Goal: Information Seeking & Learning: Learn about a topic

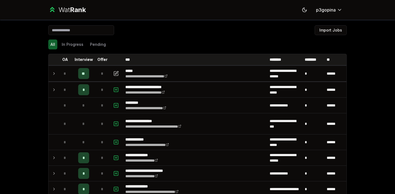
click at [49, 72] on td at bounding box center [53, 73] width 9 height 15
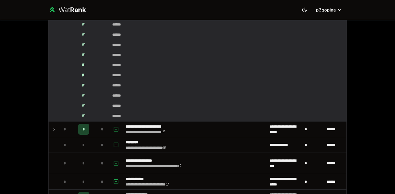
scroll to position [93, 0]
click at [52, 131] on icon at bounding box center [54, 129] width 4 height 7
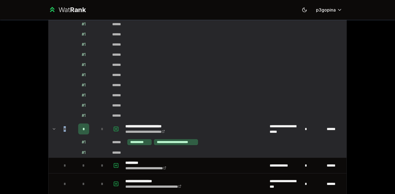
click at [52, 131] on icon at bounding box center [54, 129] width 4 height 7
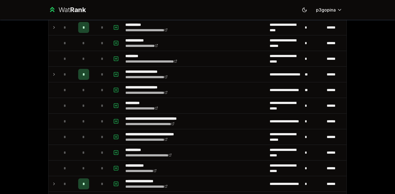
scroll to position [888, 0]
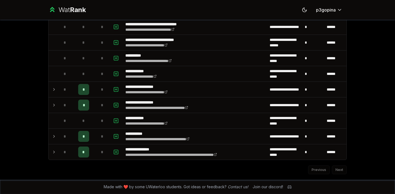
click at [52, 154] on icon at bounding box center [54, 152] width 4 height 7
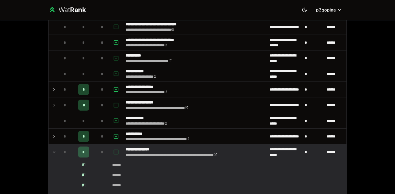
click at [52, 154] on icon at bounding box center [54, 152] width 4 height 7
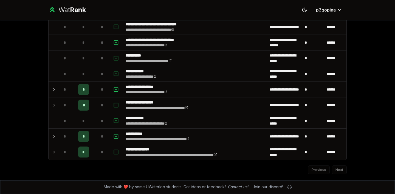
click at [52, 135] on icon at bounding box center [54, 136] width 4 height 7
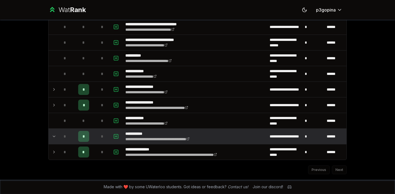
click at [52, 135] on icon at bounding box center [54, 136] width 4 height 7
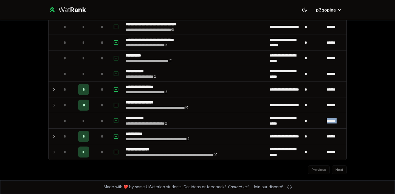
click at [52, 135] on icon at bounding box center [54, 136] width 4 height 7
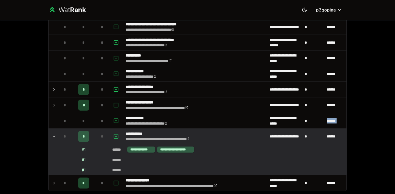
click at [52, 136] on icon at bounding box center [54, 136] width 4 height 7
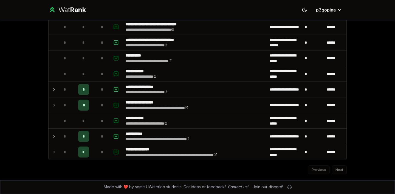
click at [52, 136] on icon at bounding box center [54, 136] width 4 height 7
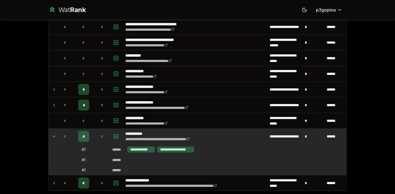
click at [53, 136] on icon at bounding box center [54, 136] width 2 height 1
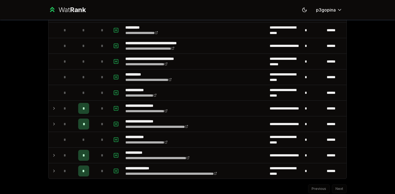
scroll to position [869, 0]
click at [53, 122] on icon at bounding box center [54, 124] width 4 height 7
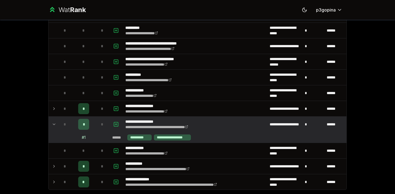
click at [53, 123] on icon at bounding box center [54, 124] width 4 height 7
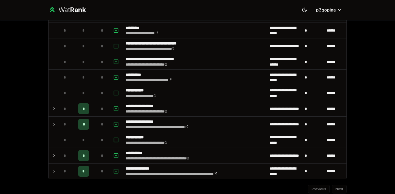
click at [53, 109] on icon at bounding box center [53, 109] width 1 height 2
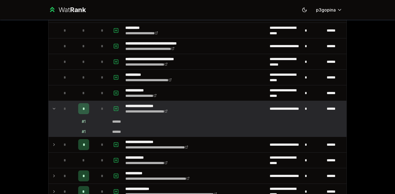
click at [53, 109] on icon at bounding box center [54, 108] width 2 height 1
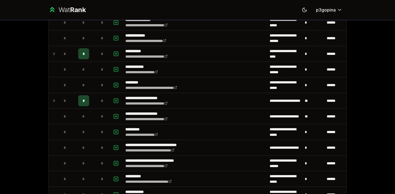
scroll to position [766, 0]
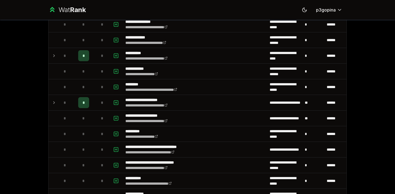
click at [53, 103] on icon at bounding box center [54, 102] width 4 height 7
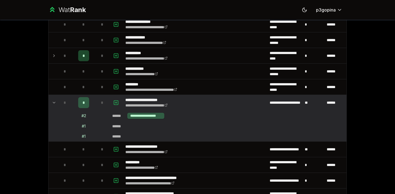
click at [55, 104] on td at bounding box center [53, 102] width 9 height 15
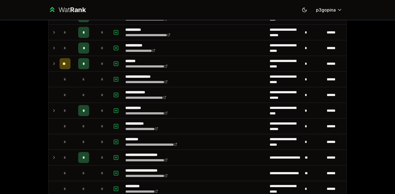
scroll to position [710, 0]
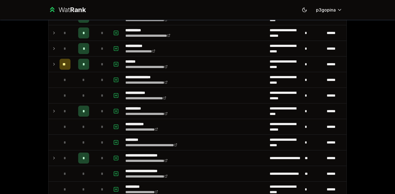
click at [54, 108] on icon at bounding box center [54, 111] width 4 height 7
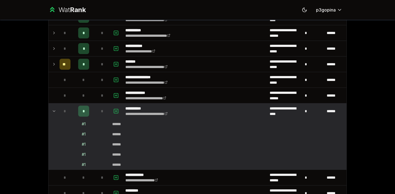
click at [54, 108] on icon at bounding box center [54, 111] width 4 height 7
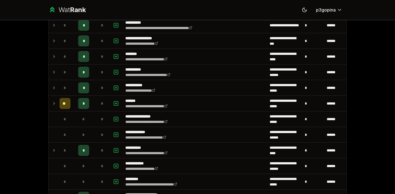
scroll to position [671, 0]
click at [55, 102] on td at bounding box center [53, 103] width 9 height 15
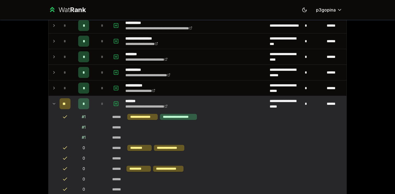
click at [54, 103] on icon at bounding box center [54, 103] width 4 height 7
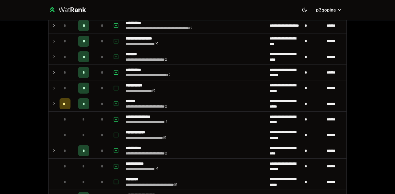
click at [54, 87] on td at bounding box center [53, 87] width 9 height 15
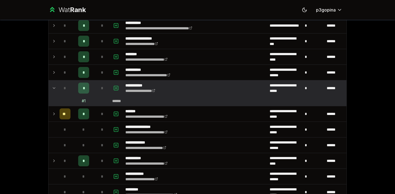
click at [57, 87] on td "*" at bounding box center [64, 87] width 15 height 15
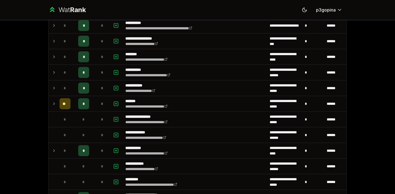
click at [60, 73] on div "*" at bounding box center [65, 72] width 11 height 11
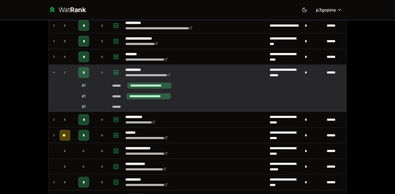
click at [60, 73] on div "*" at bounding box center [65, 72] width 11 height 11
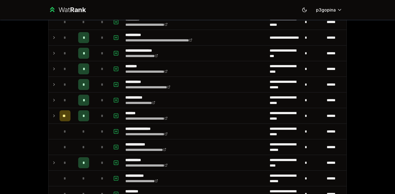
scroll to position [658, 0]
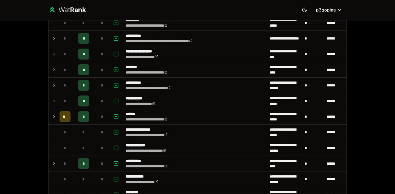
click at [60, 70] on div "*" at bounding box center [65, 69] width 11 height 11
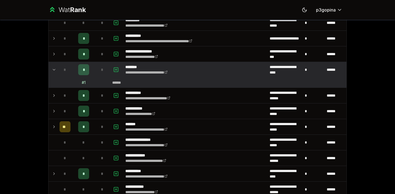
click at [60, 70] on div "*" at bounding box center [65, 69] width 11 height 11
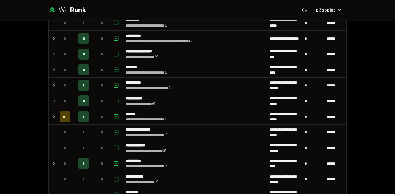
click at [60, 56] on div "*" at bounding box center [65, 54] width 11 height 11
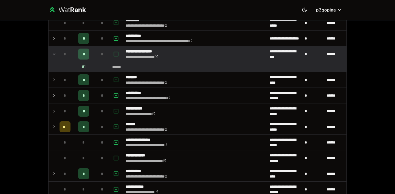
click at [60, 57] on div "*" at bounding box center [65, 54] width 11 height 11
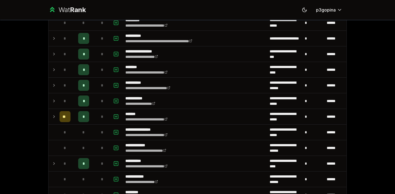
click at [57, 42] on td "*" at bounding box center [64, 38] width 15 height 15
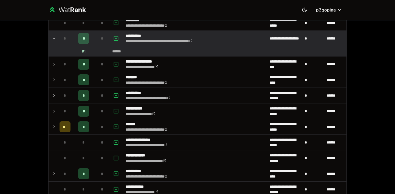
click at [57, 42] on td "*" at bounding box center [64, 38] width 15 height 15
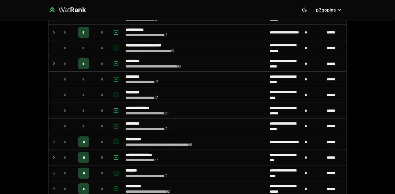
scroll to position [548, 0]
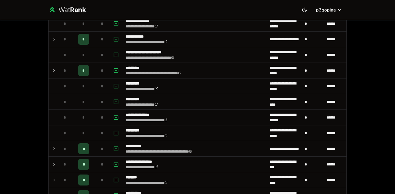
click at [60, 71] on div "*" at bounding box center [65, 70] width 11 height 11
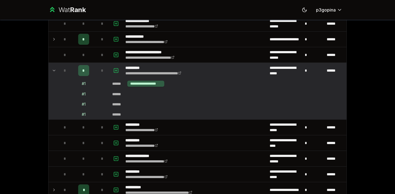
click at [60, 71] on div "*" at bounding box center [65, 70] width 11 height 11
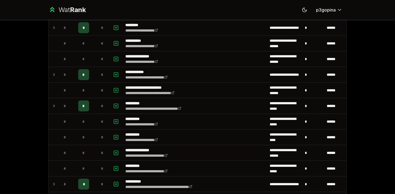
scroll to position [512, 0]
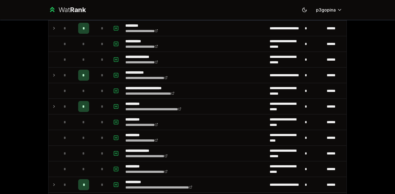
click at [60, 71] on div "*" at bounding box center [65, 75] width 11 height 11
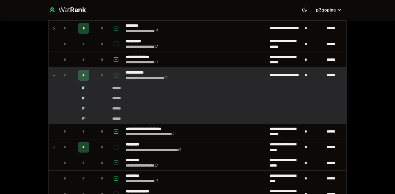
click at [60, 71] on div "*" at bounding box center [65, 75] width 11 height 11
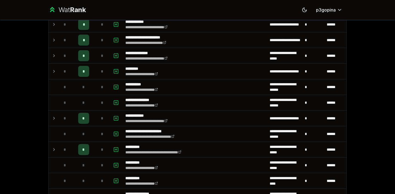
scroll to position [468, 0]
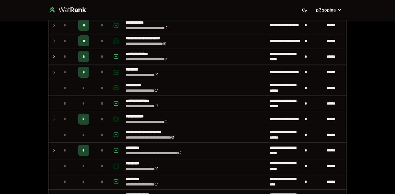
click at [60, 71] on div "*" at bounding box center [65, 72] width 11 height 11
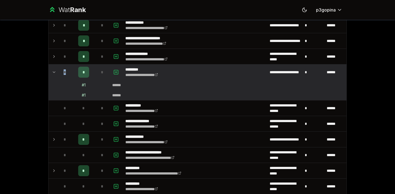
click at [60, 71] on div "*" at bounding box center [65, 72] width 11 height 11
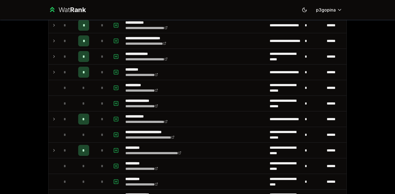
click at [60, 57] on div "*" at bounding box center [65, 56] width 11 height 11
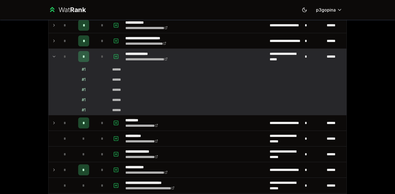
click at [60, 57] on div "*" at bounding box center [65, 56] width 11 height 11
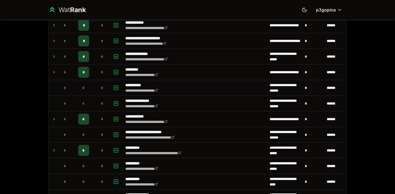
scroll to position [457, 0]
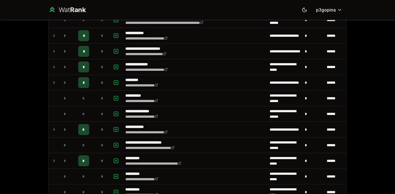
click at [60, 54] on div "*" at bounding box center [65, 51] width 11 height 11
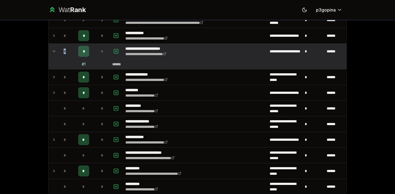
click at [60, 54] on div "*" at bounding box center [65, 51] width 11 height 11
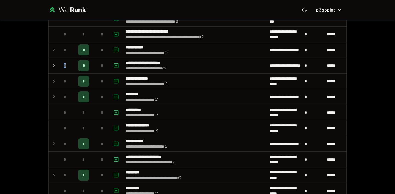
scroll to position [442, 0]
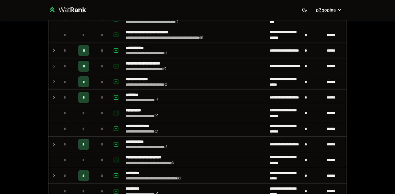
click at [60, 54] on div "*" at bounding box center [65, 50] width 11 height 11
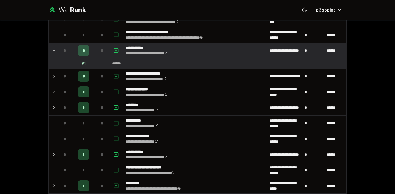
click at [60, 54] on div "*" at bounding box center [65, 50] width 11 height 11
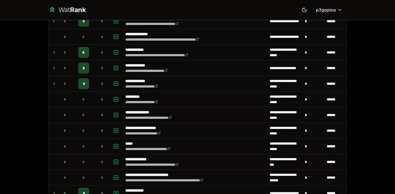
scroll to position [297, 0]
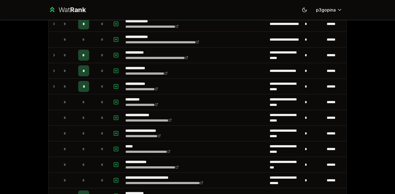
click at [57, 87] on td "*" at bounding box center [64, 86] width 15 height 15
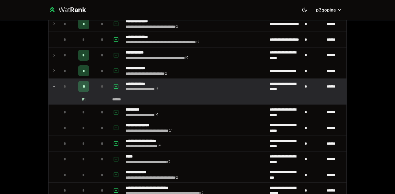
click at [57, 87] on td "*" at bounding box center [64, 86] width 15 height 15
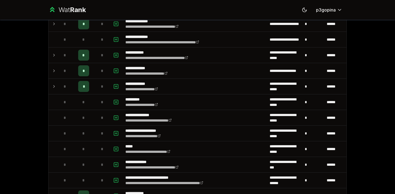
click at [57, 71] on td "*" at bounding box center [64, 70] width 15 height 15
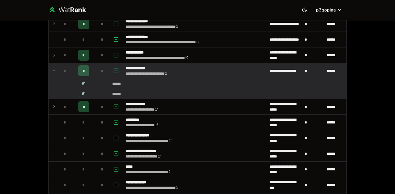
click at [57, 71] on td "*" at bounding box center [64, 70] width 15 height 15
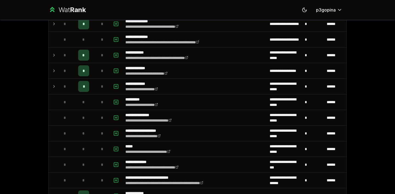
click at [57, 60] on td "*" at bounding box center [64, 54] width 15 height 15
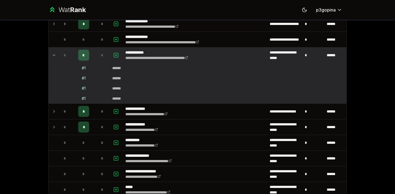
click at [57, 60] on td "*" at bounding box center [64, 54] width 15 height 15
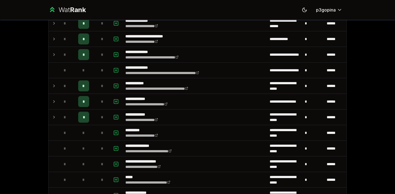
scroll to position [266, 0]
click at [57, 60] on td "*" at bounding box center [64, 54] width 15 height 15
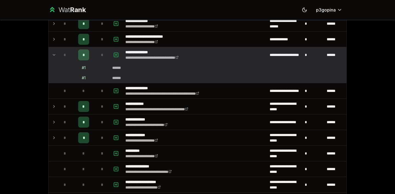
click at [57, 60] on td "*" at bounding box center [64, 54] width 15 height 15
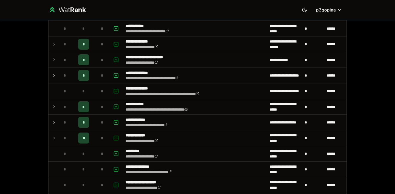
scroll to position [245, 0]
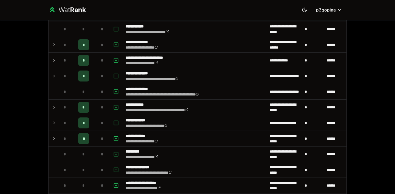
click at [57, 60] on td "*" at bounding box center [64, 60] width 15 height 15
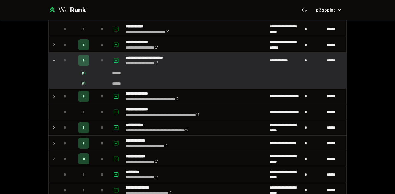
click at [57, 60] on td "*" at bounding box center [64, 60] width 15 height 15
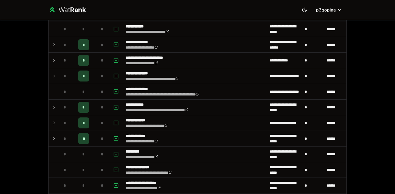
click at [57, 43] on td "*" at bounding box center [64, 44] width 15 height 15
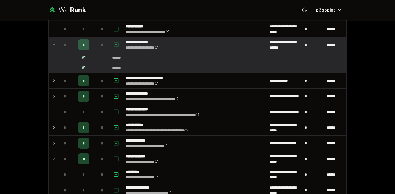
click at [57, 43] on td "*" at bounding box center [64, 44] width 15 height 15
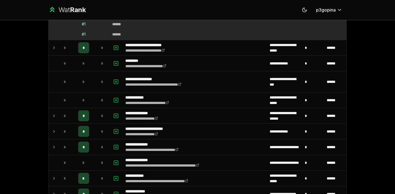
scroll to position [174, 0]
click at [57, 43] on td "*" at bounding box center [64, 47] width 15 height 15
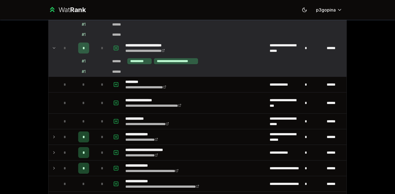
click at [57, 43] on td "*" at bounding box center [64, 47] width 15 height 15
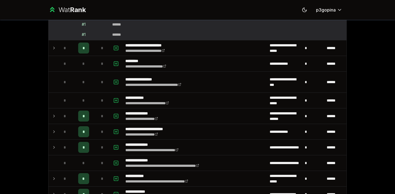
click at [57, 43] on td "*" at bounding box center [64, 47] width 15 height 15
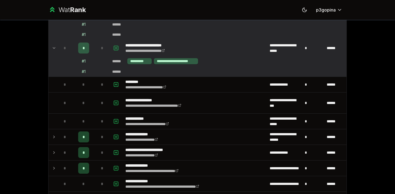
click at [54, 47] on icon at bounding box center [54, 48] width 4 height 7
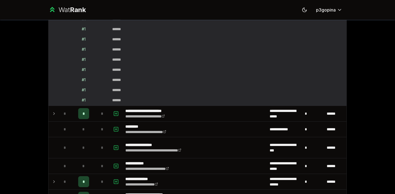
scroll to position [0, 0]
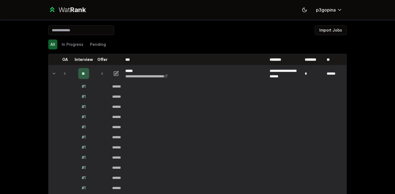
click at [52, 75] on icon at bounding box center [54, 73] width 4 height 7
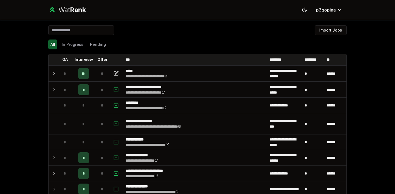
click at [178, 44] on div "All In Progress Pending" at bounding box center [197, 45] width 298 height 10
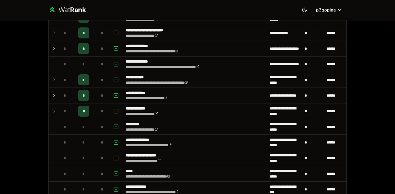
scroll to position [141, 0]
